Goal: Navigation & Orientation: Find specific page/section

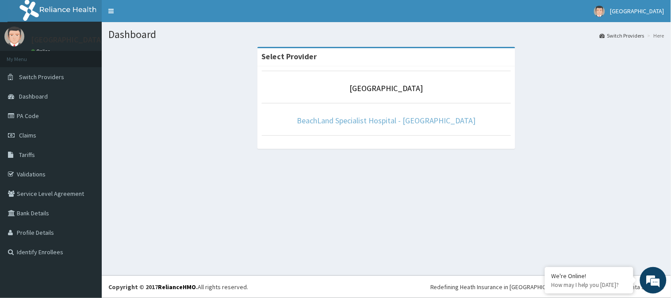
click at [372, 116] on link "BeachLand Specialist Hospital - [GEOGRAPHIC_DATA]" at bounding box center [386, 120] width 179 height 10
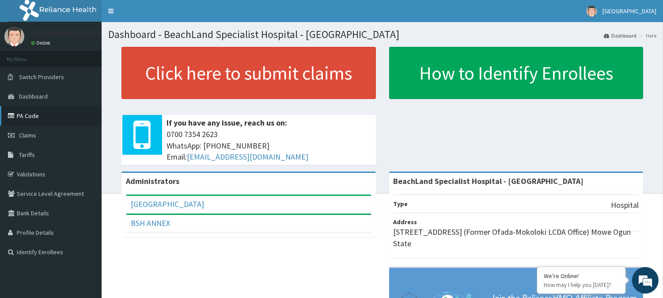
click at [58, 121] on link "PA Code" at bounding box center [51, 115] width 102 height 19
